Goal: Task Accomplishment & Management: Manage account settings

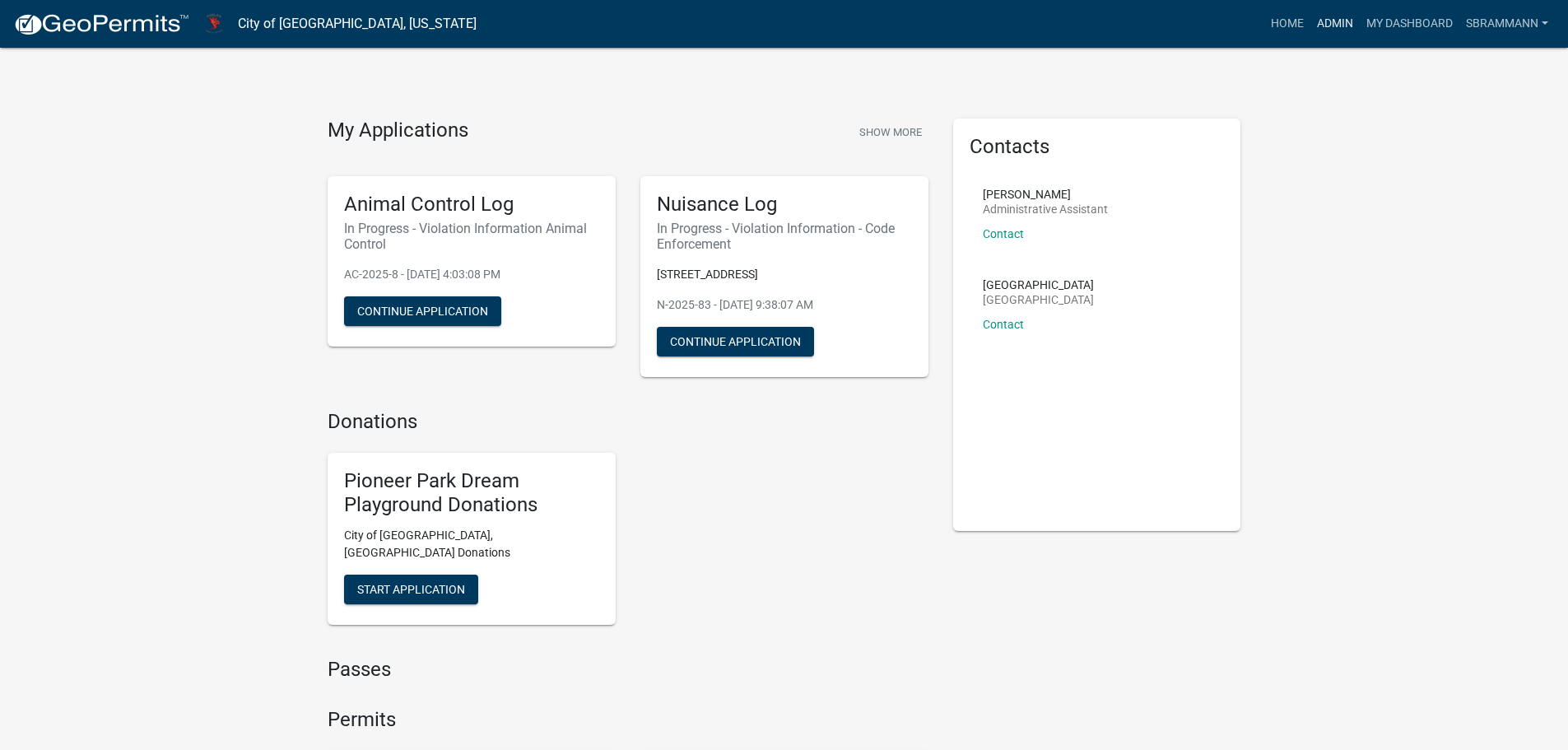
click at [1334, 21] on link "Admin" at bounding box center [1334, 24] width 50 height 31
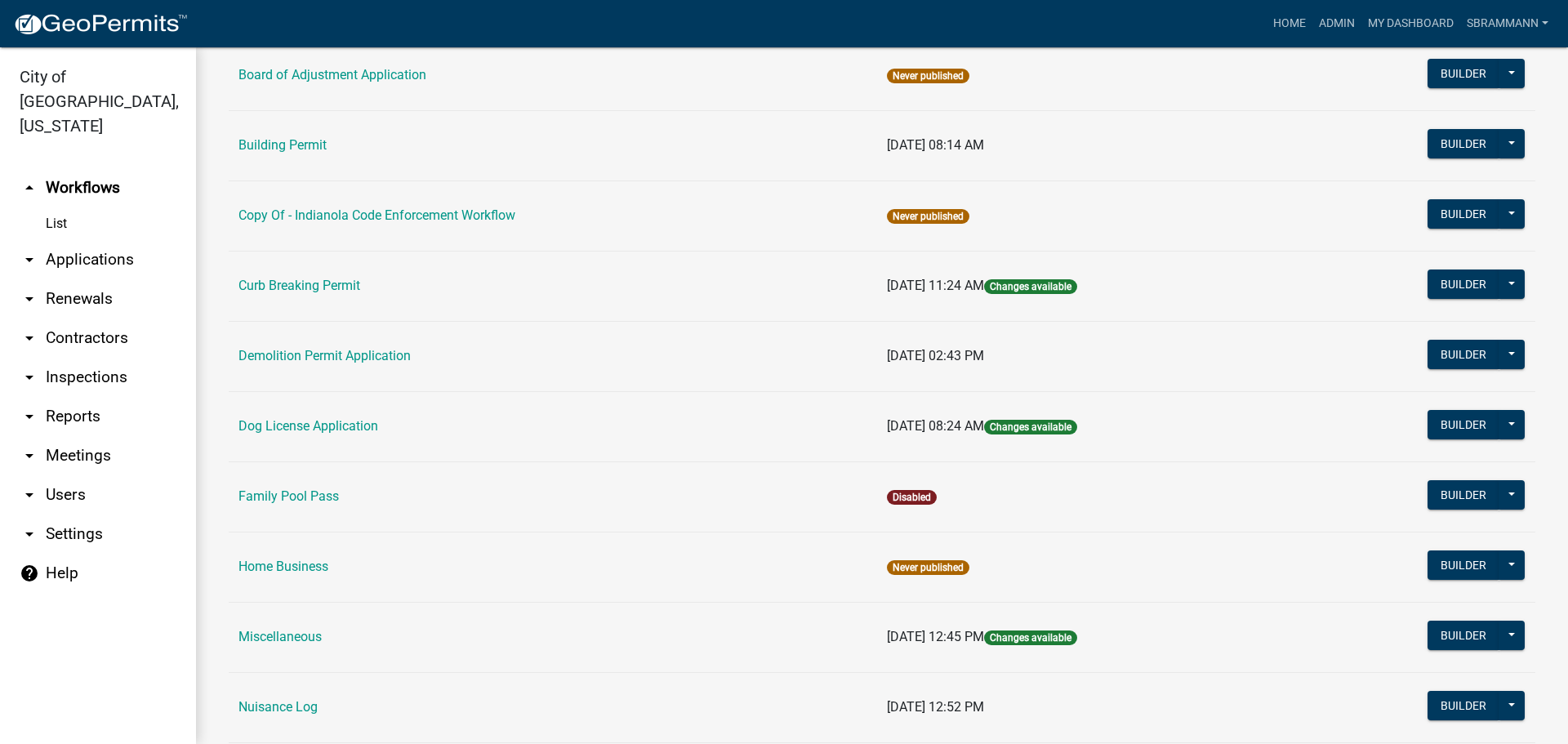
scroll to position [327, 0]
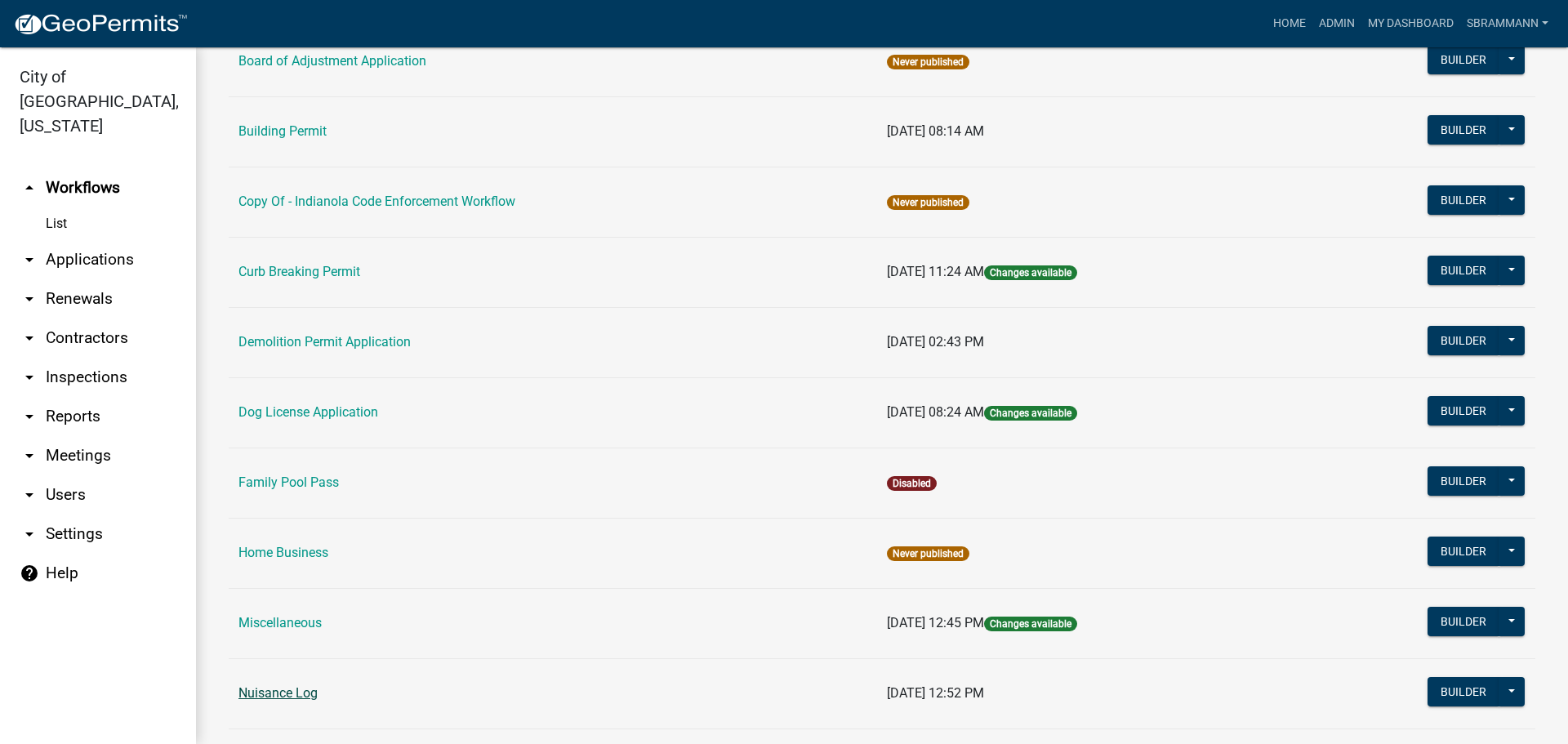
click at [300, 694] on link "Nuisance Log" at bounding box center [278, 693] width 79 height 16
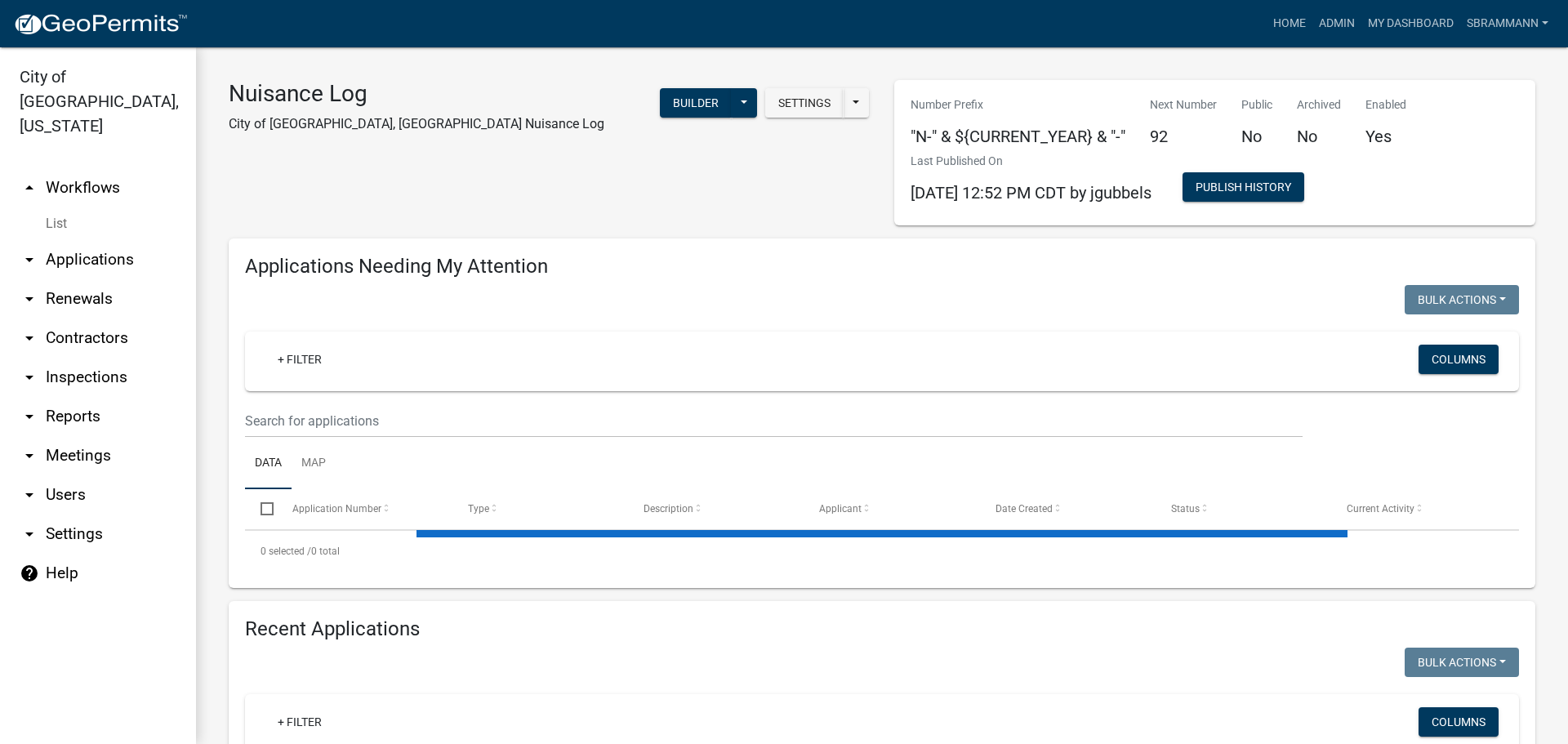
select select "3: 100"
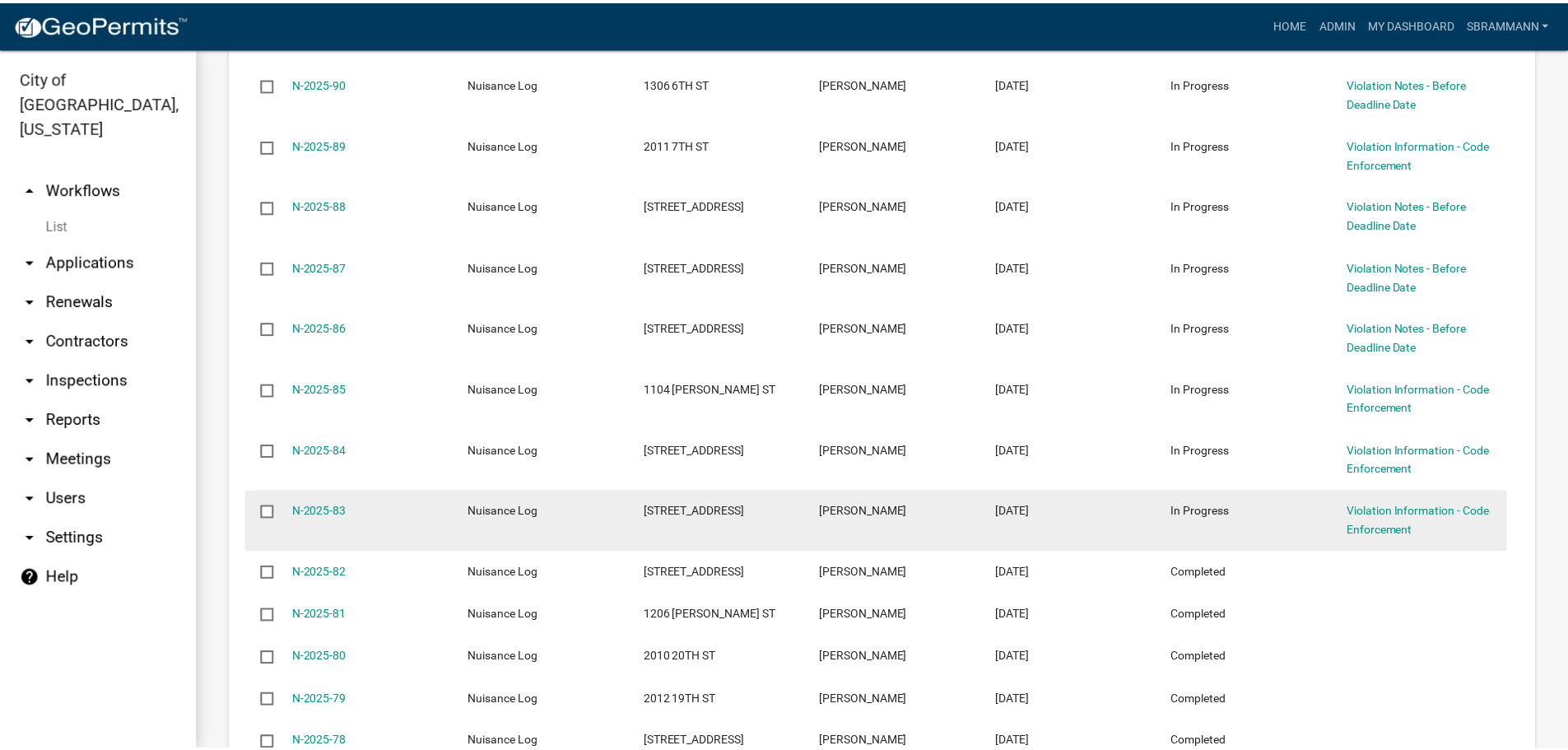
scroll to position [966, 0]
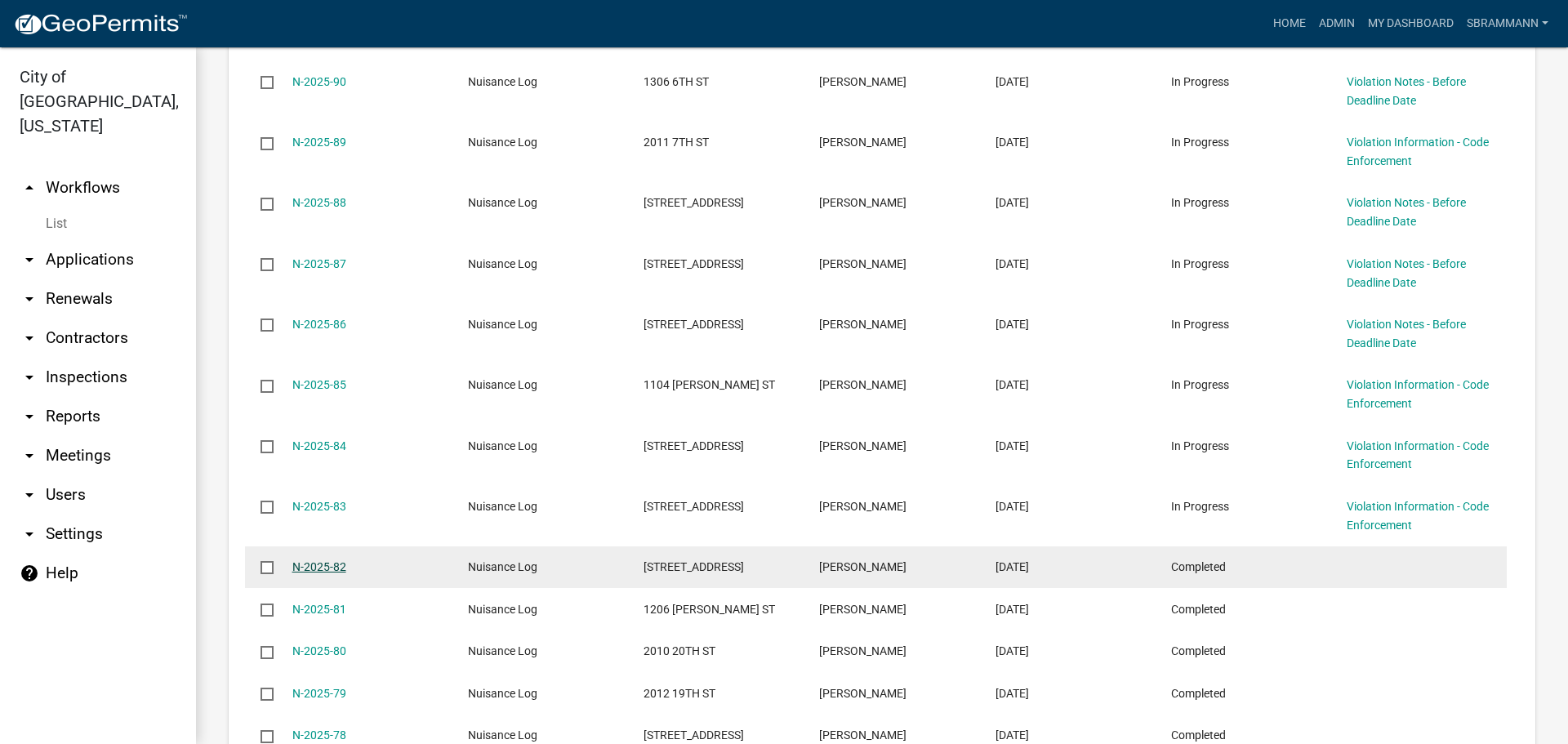
click at [326, 567] on link "N-2025-82" at bounding box center [319, 567] width 54 height 13
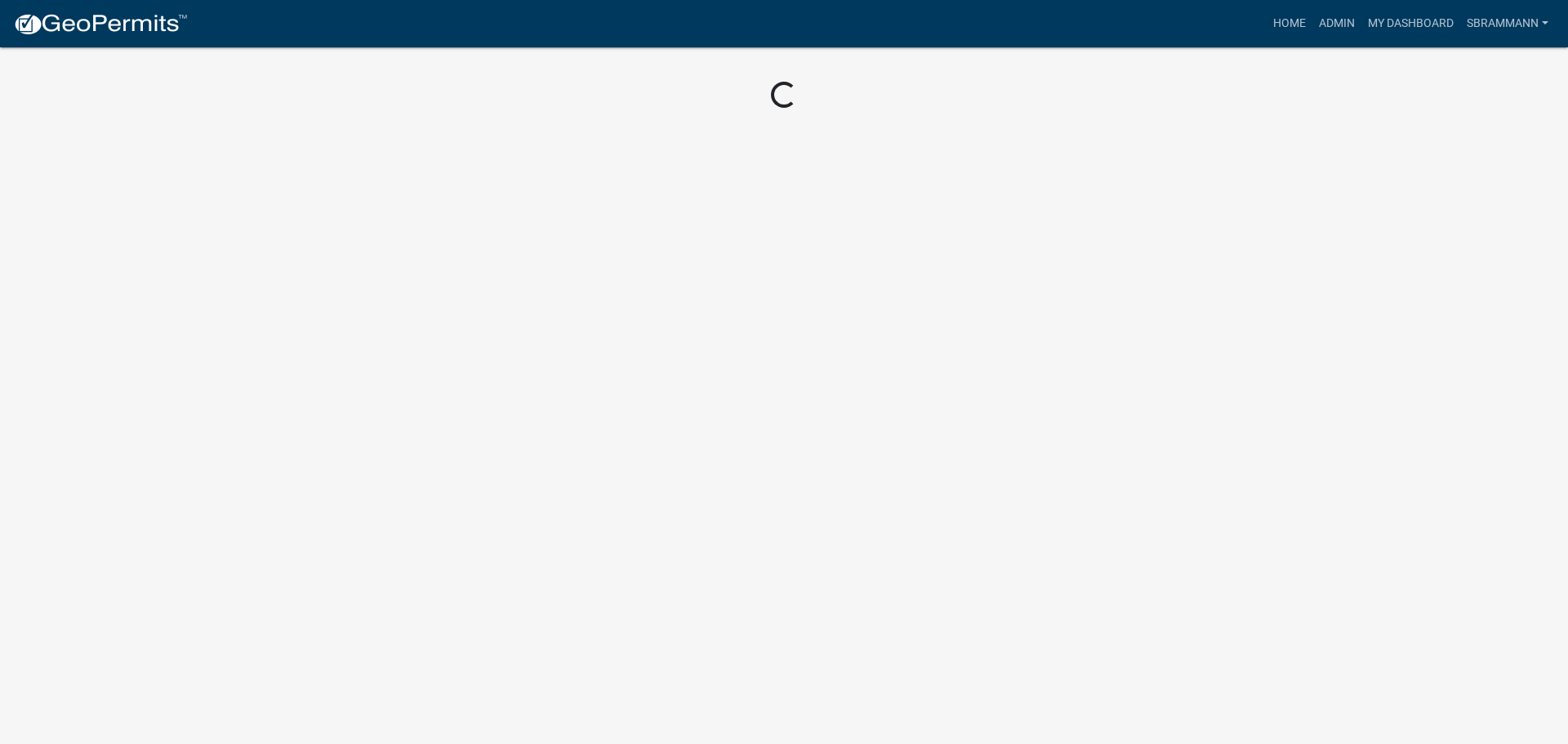
click at [326, 567] on body "Internet Explorer does NOT work with GeoPermits. Get a new browser for more sec…" at bounding box center [784, 372] width 1568 height 744
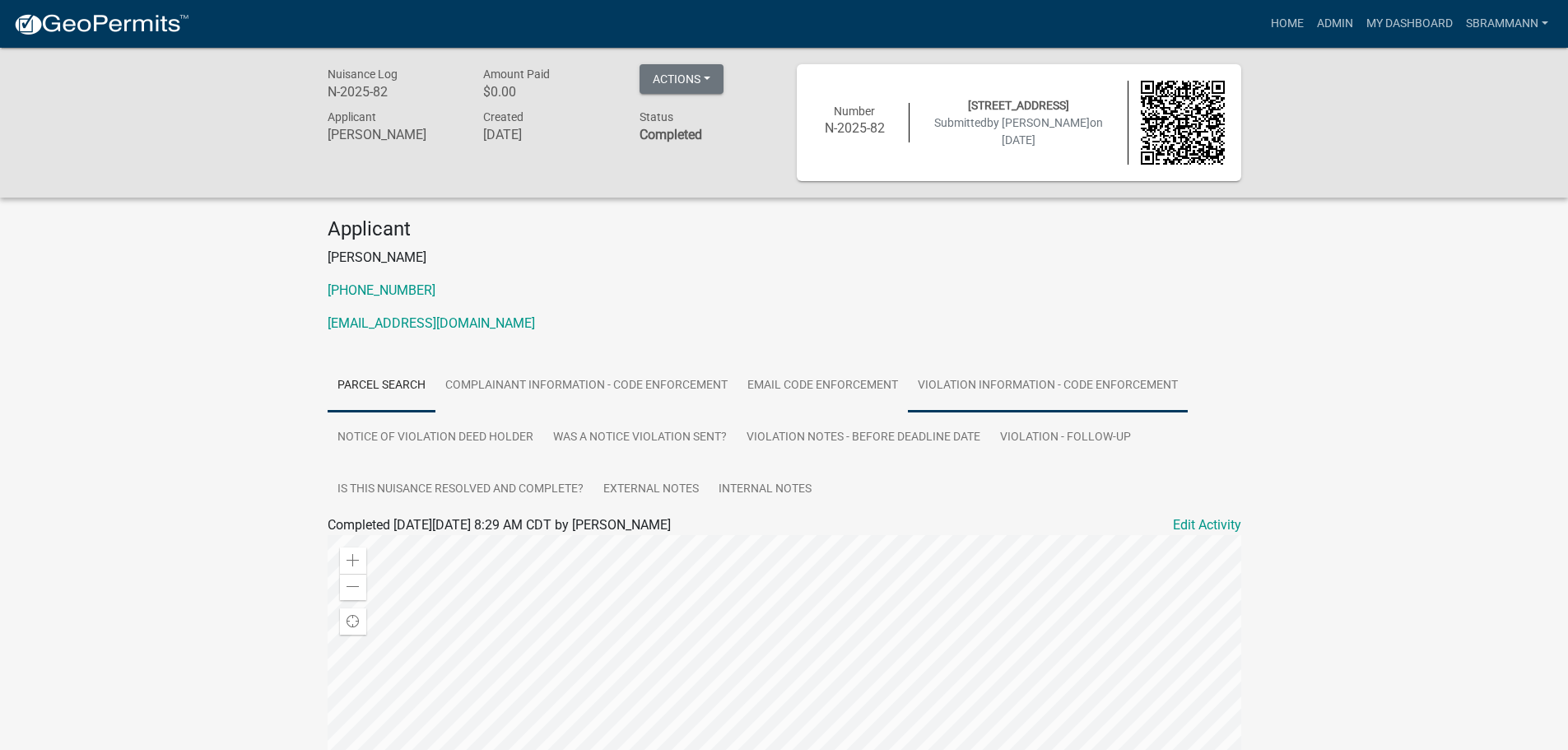
click at [996, 387] on link "Violation Information - Code Enforcement" at bounding box center [1047, 386] width 280 height 53
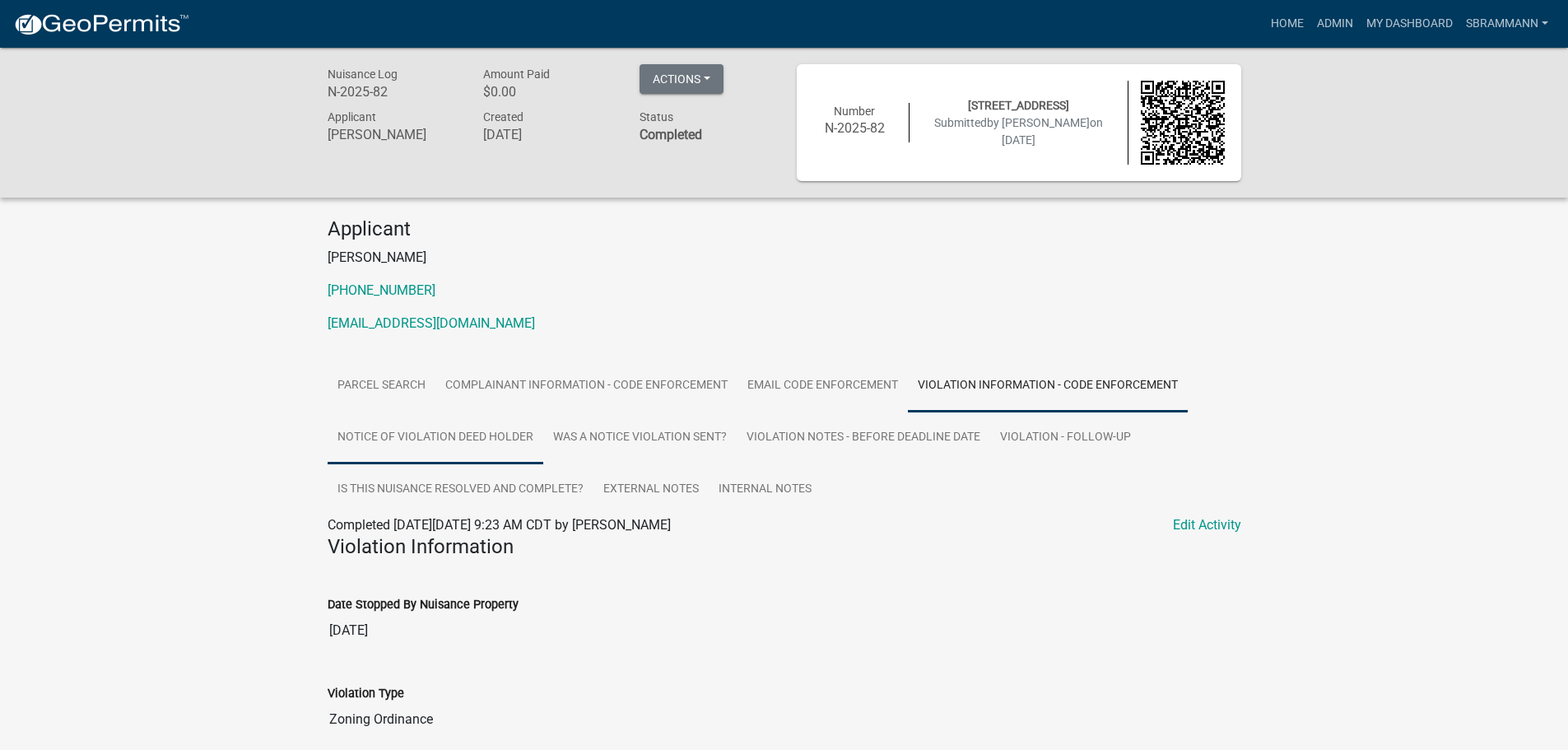
click at [446, 434] on link "Notice of Violation Deed Holder" at bounding box center [435, 438] width 216 height 53
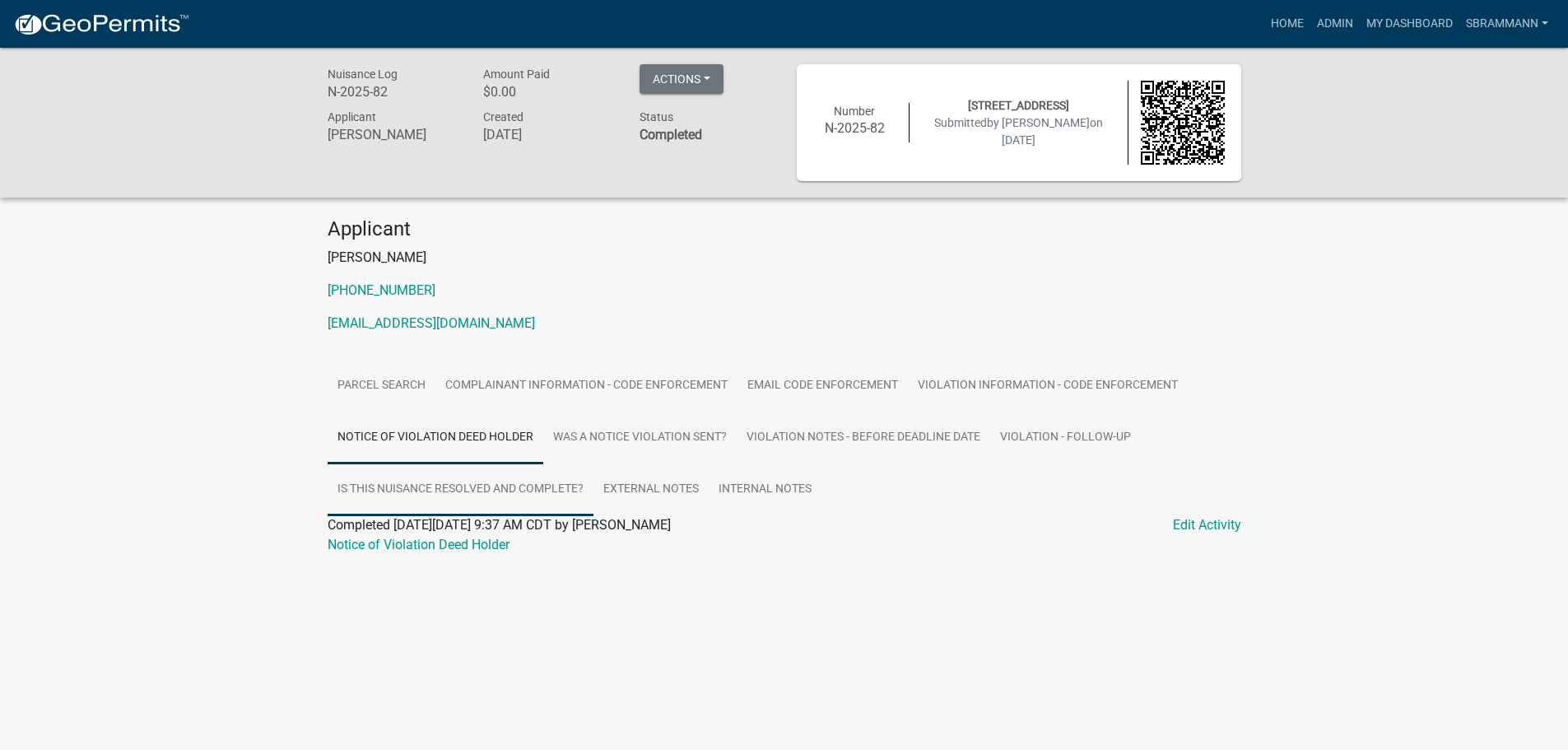
scroll to position [48, 0]
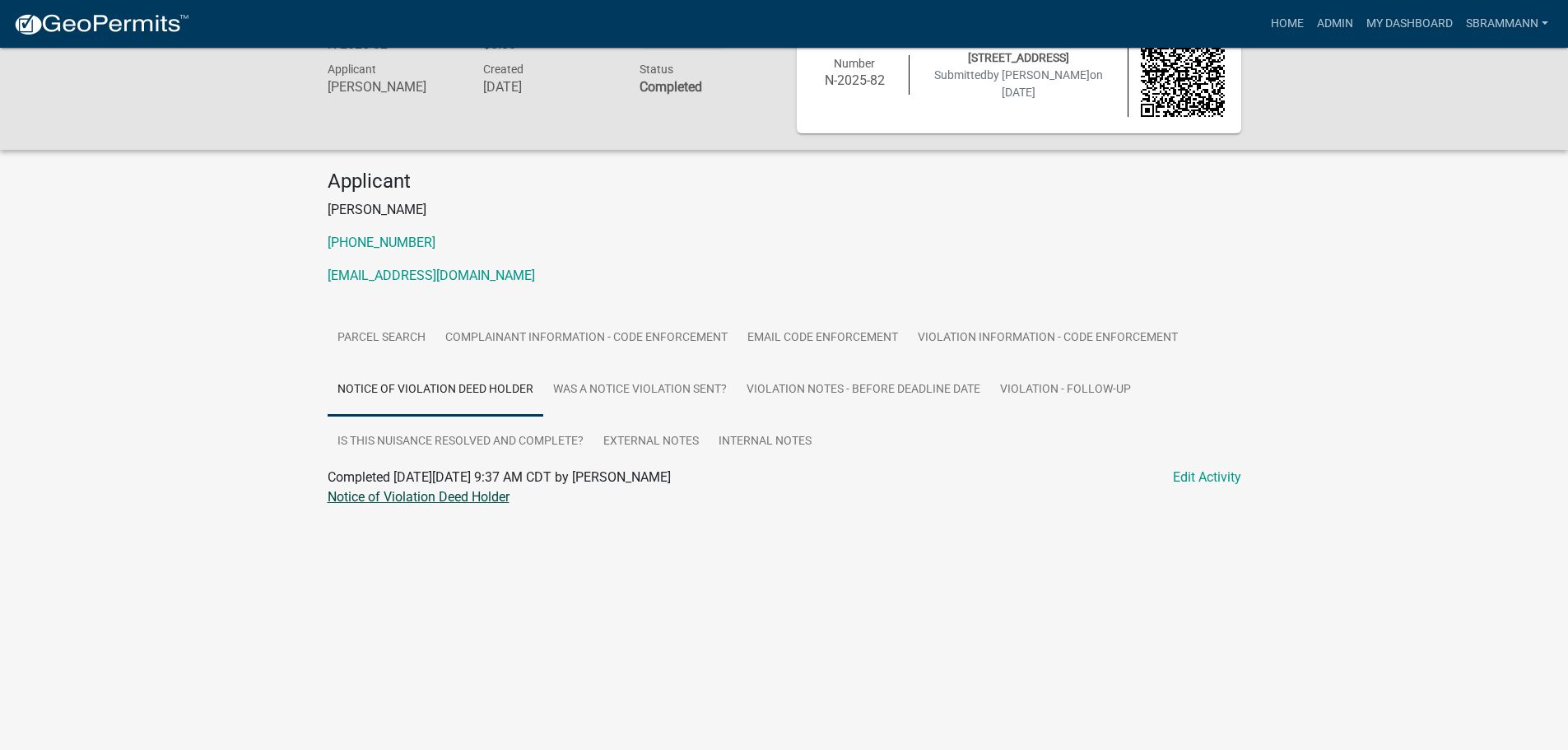
click at [418, 499] on link "Notice of Violation Deed Holder" at bounding box center [418, 497] width 182 height 16
click at [613, 390] on link "Was a Notice Violation Sent?" at bounding box center [639, 390] width 193 height 53
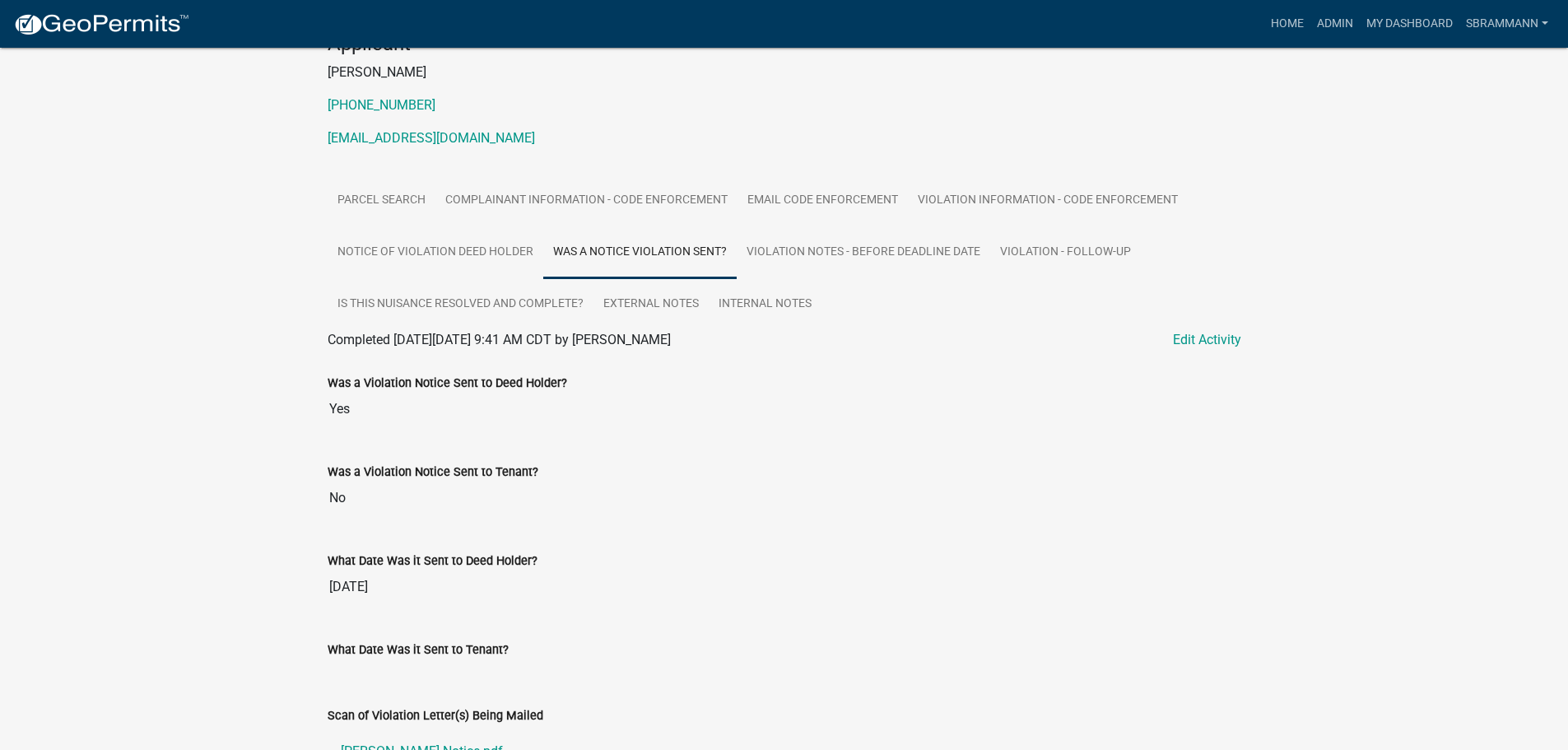
scroll to position [0, 0]
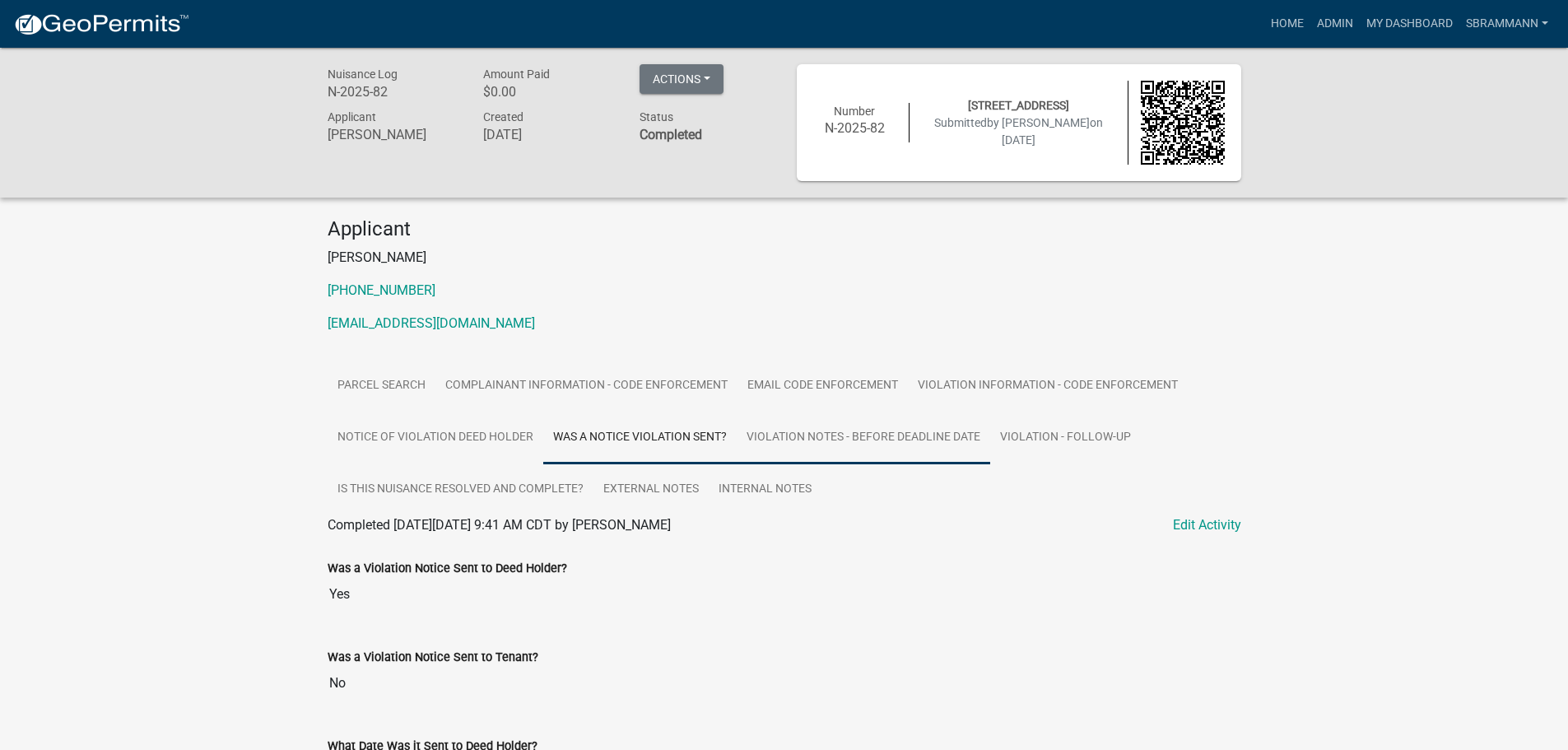
click at [900, 430] on link "Violation Notes - Before Deadline Date" at bounding box center [864, 438] width 254 height 53
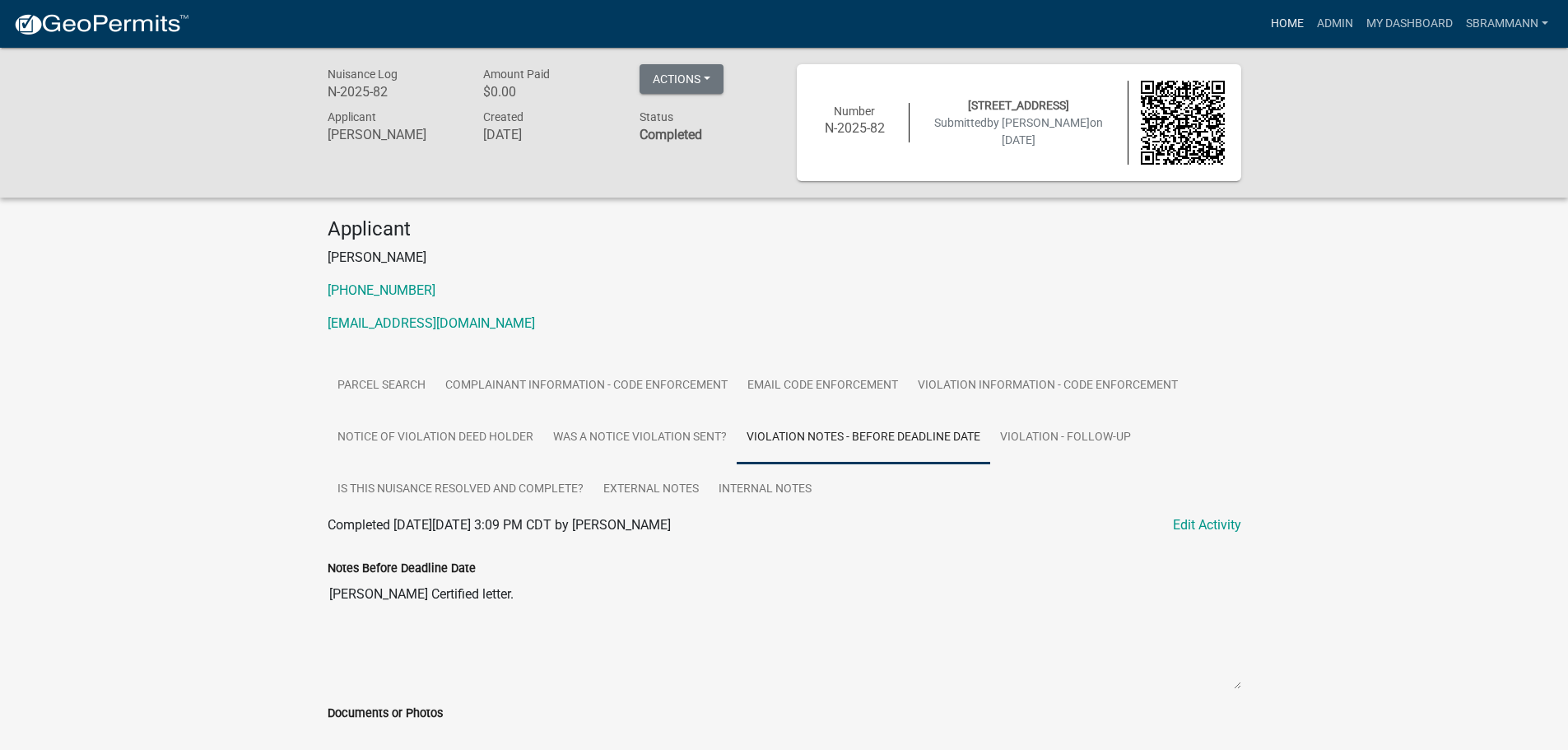
click at [1284, 27] on link "Home" at bounding box center [1287, 24] width 46 height 31
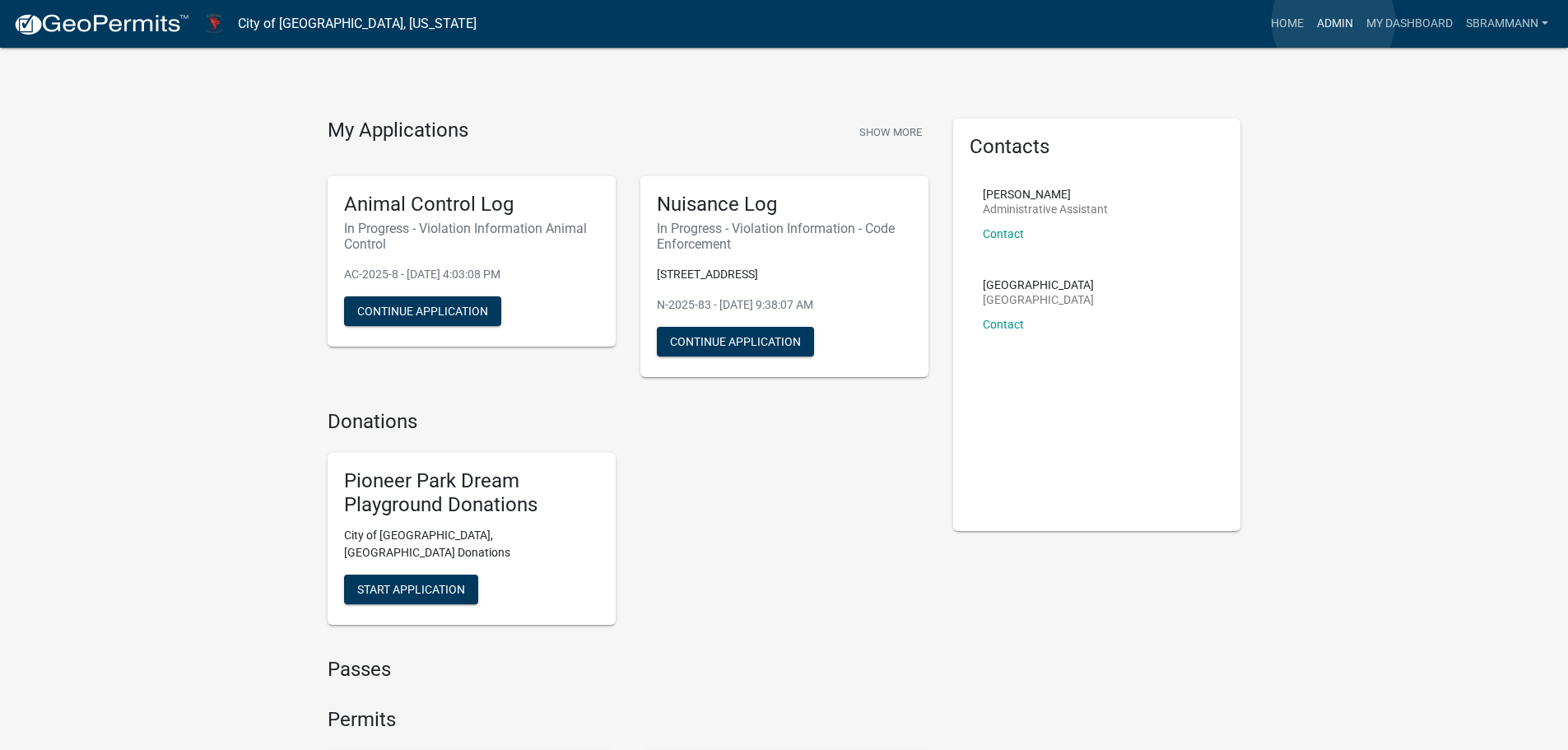
click at [1334, 21] on link "Admin" at bounding box center [1334, 24] width 50 height 31
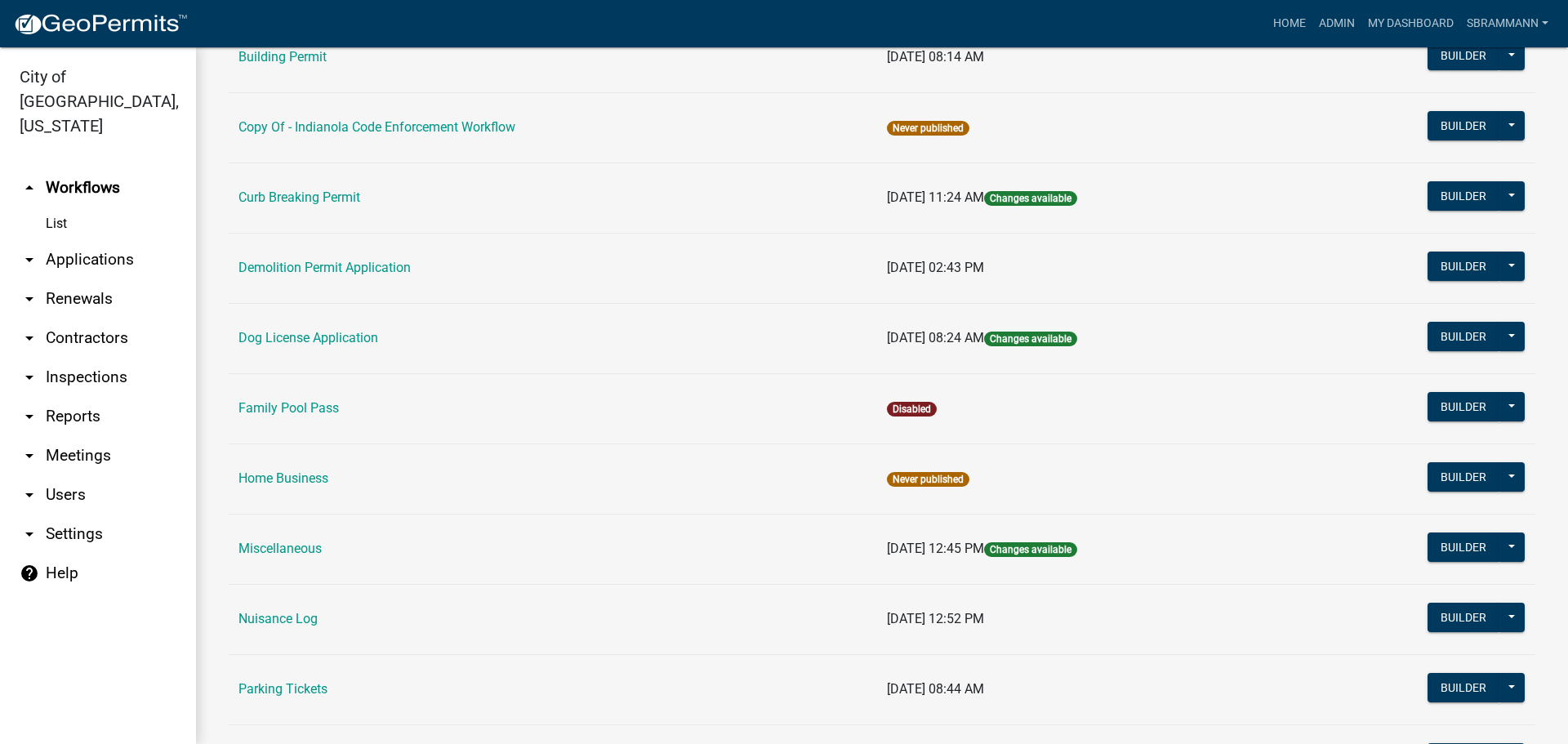
scroll to position [409, 0]
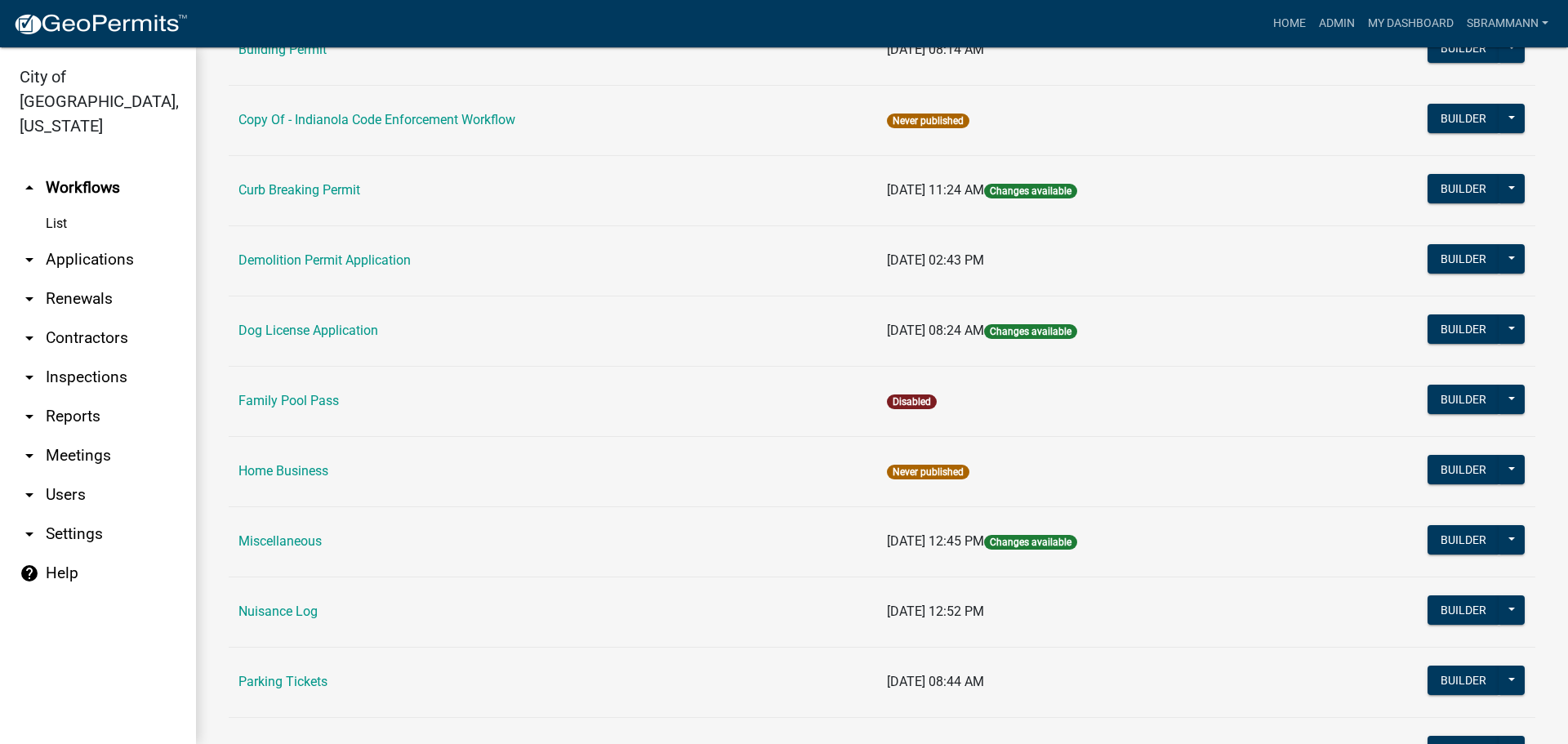
click at [274, 596] on td "Nuisance Log" at bounding box center [553, 612] width 649 height 70
click at [268, 608] on link "Nuisance Log" at bounding box center [278, 611] width 79 height 16
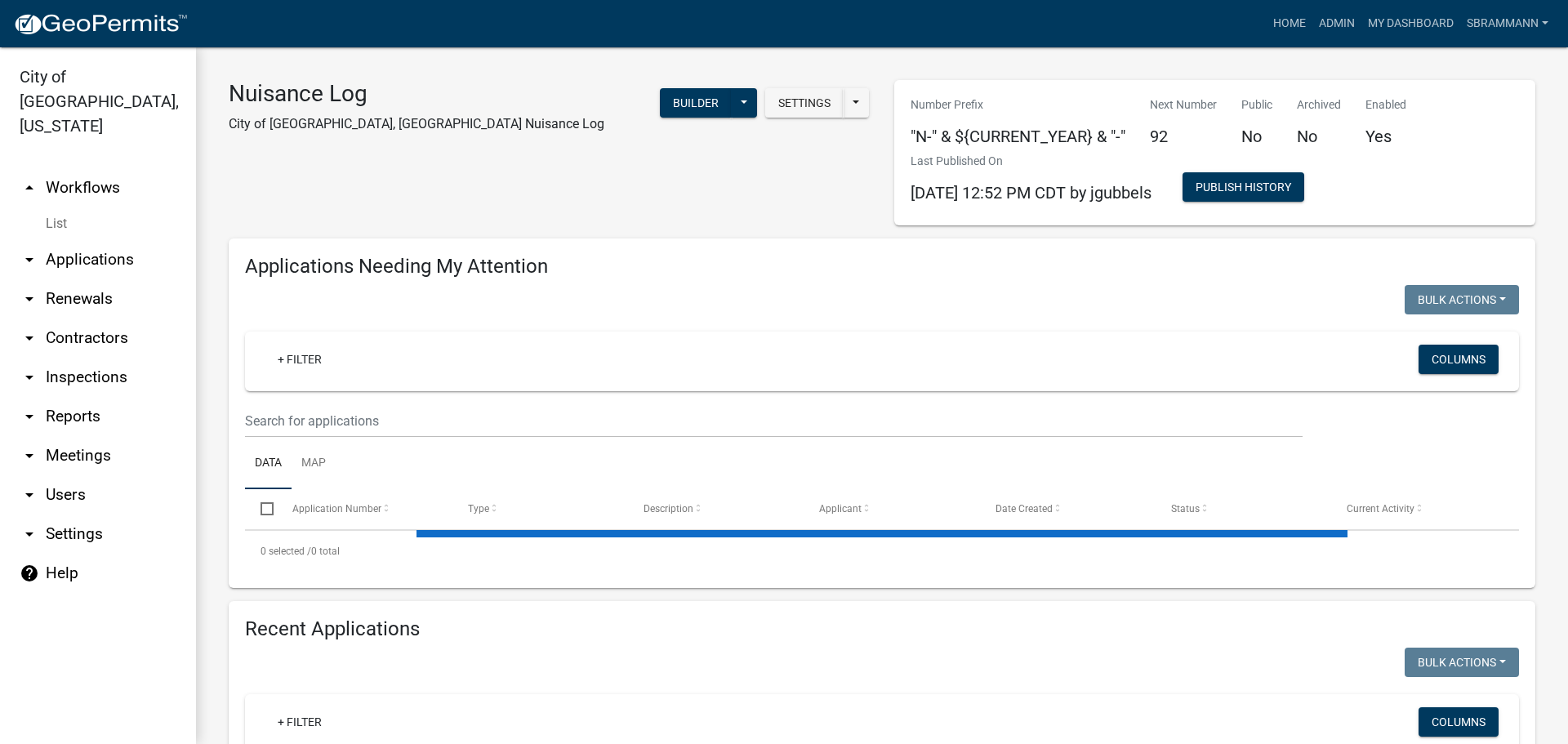
select select "3: 100"
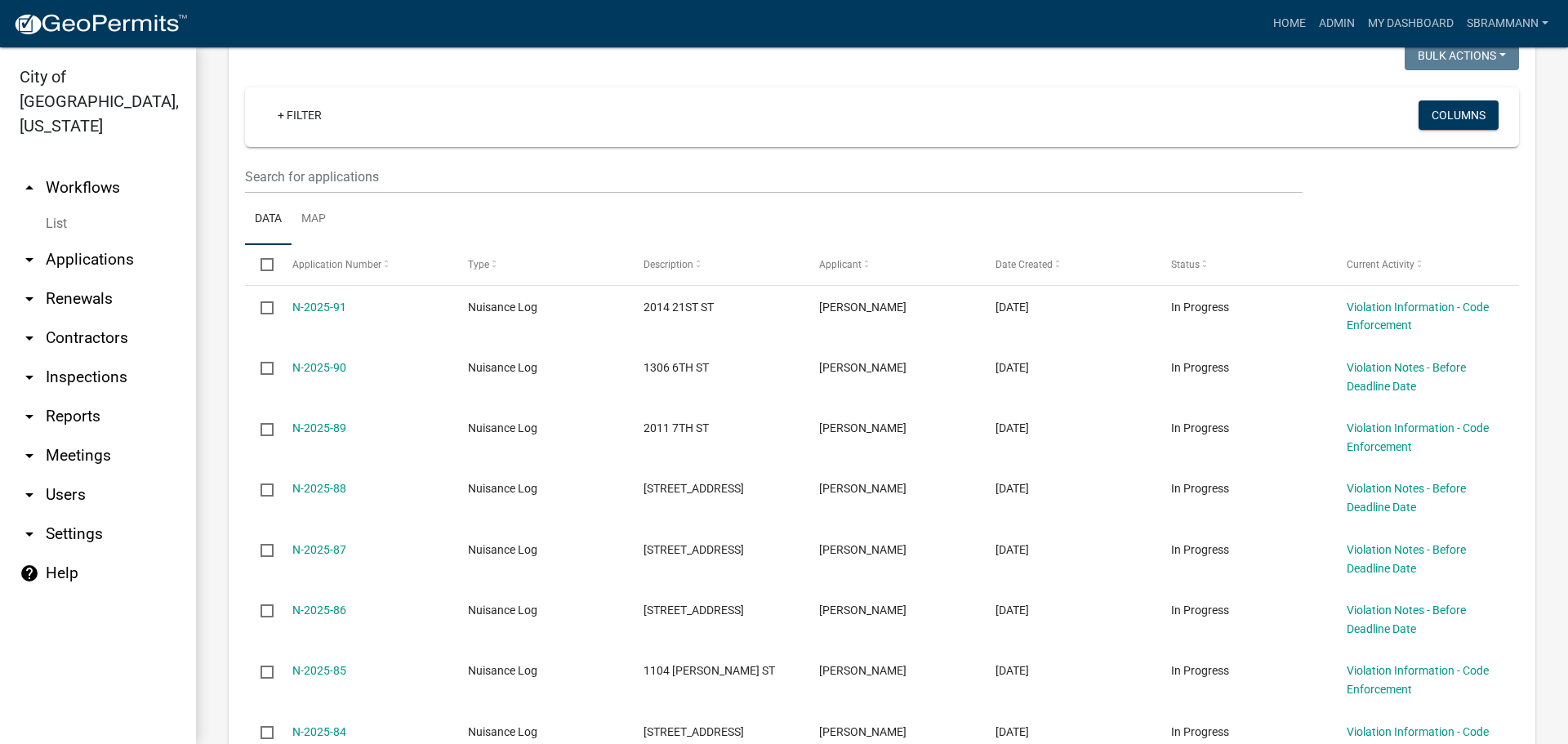
scroll to position [304, 0]
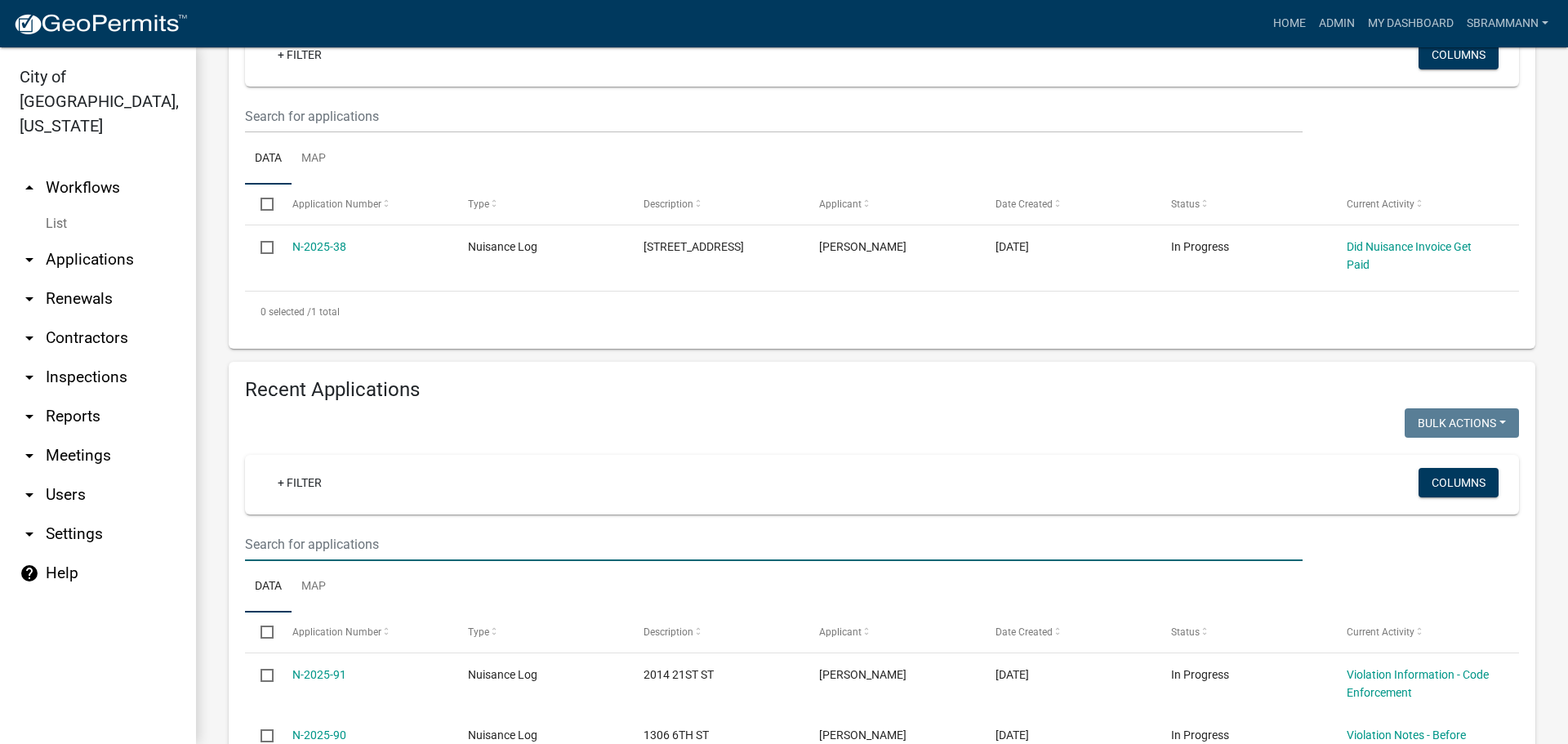
click at [283, 537] on input "text" at bounding box center [774, 545] width 1057 height 33
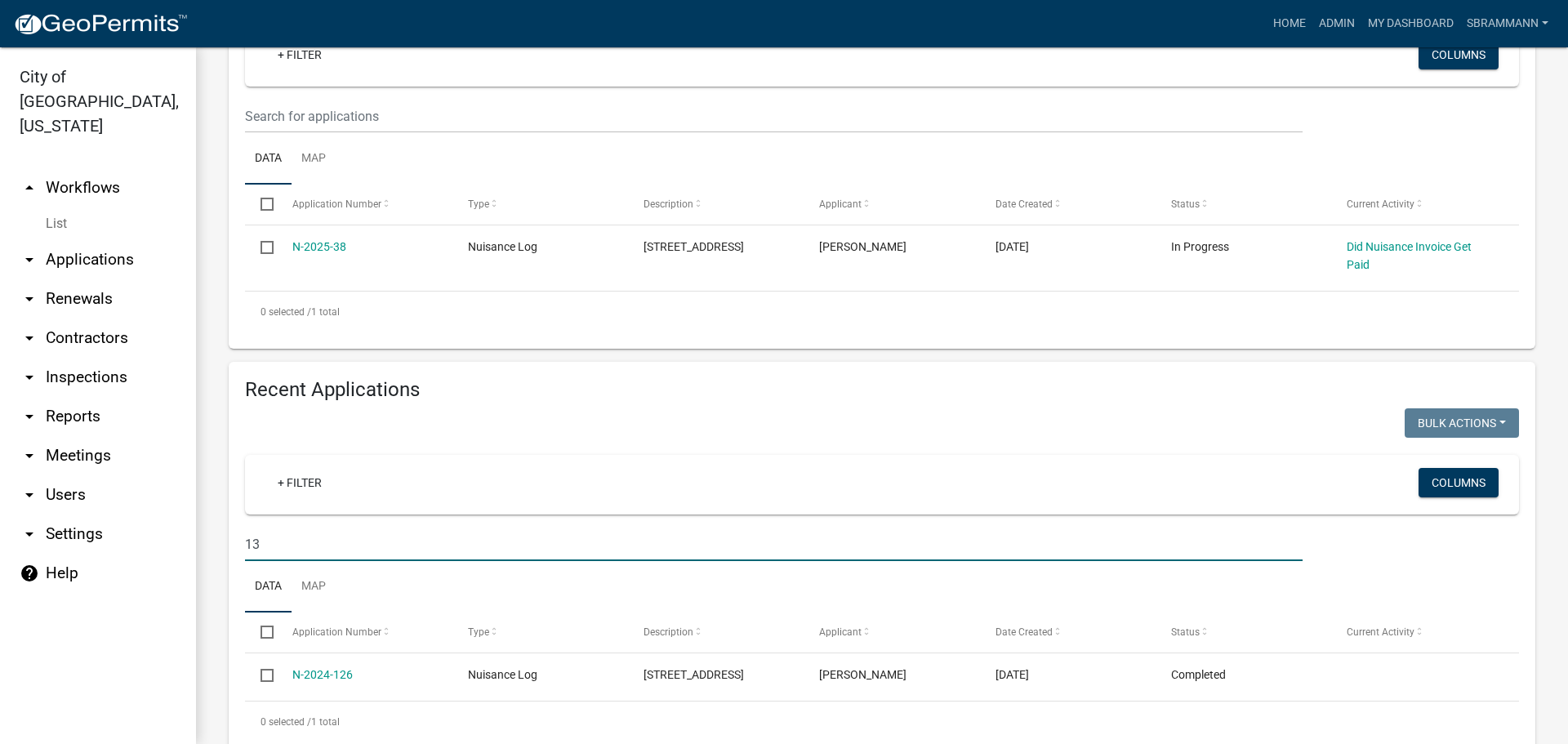
type input "1"
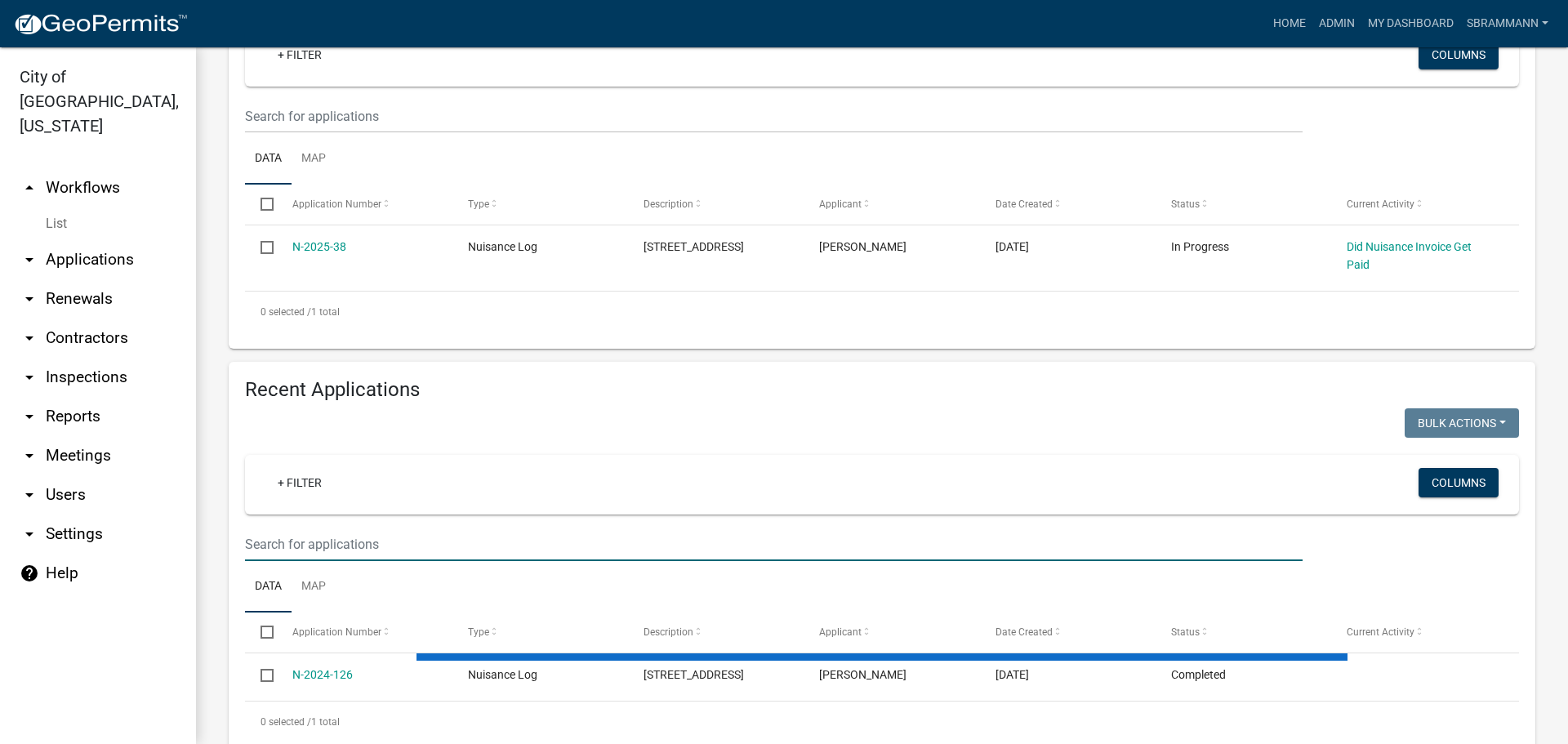
select select "3: 100"
